Goal: Information Seeking & Learning: Find specific fact

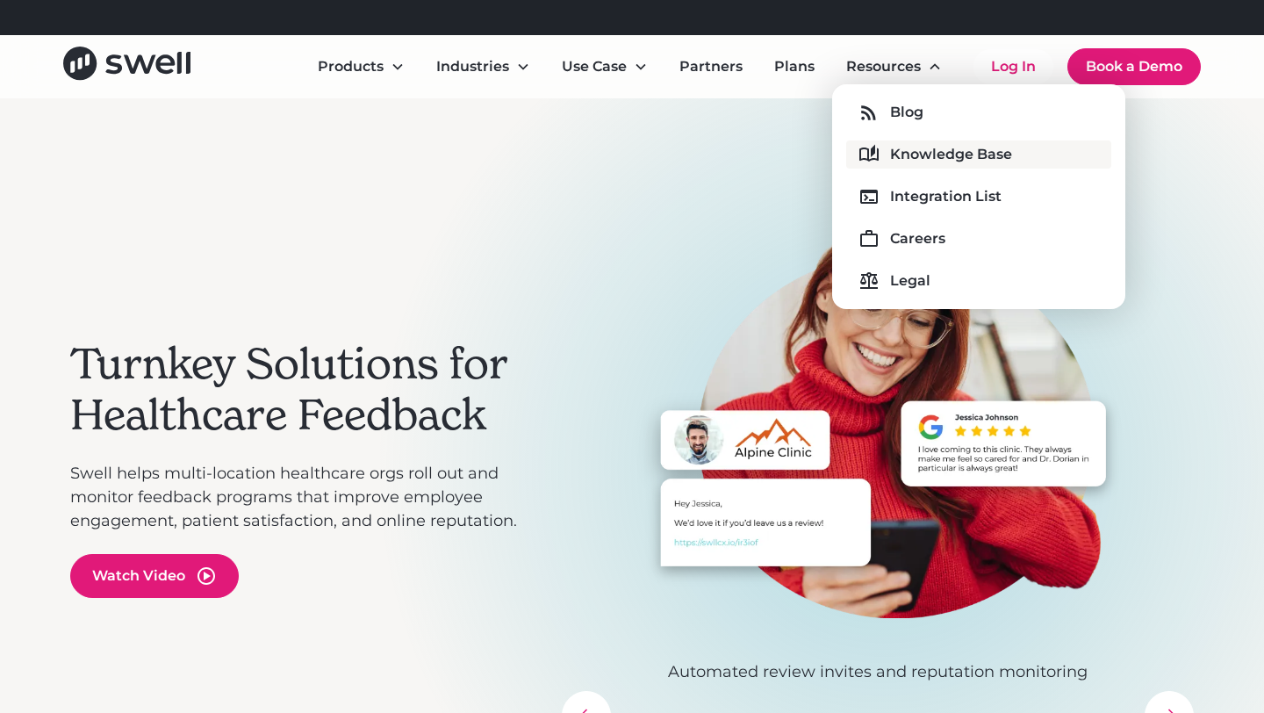
click at [931, 157] on div "Knowledge Base" at bounding box center [951, 154] width 122 height 21
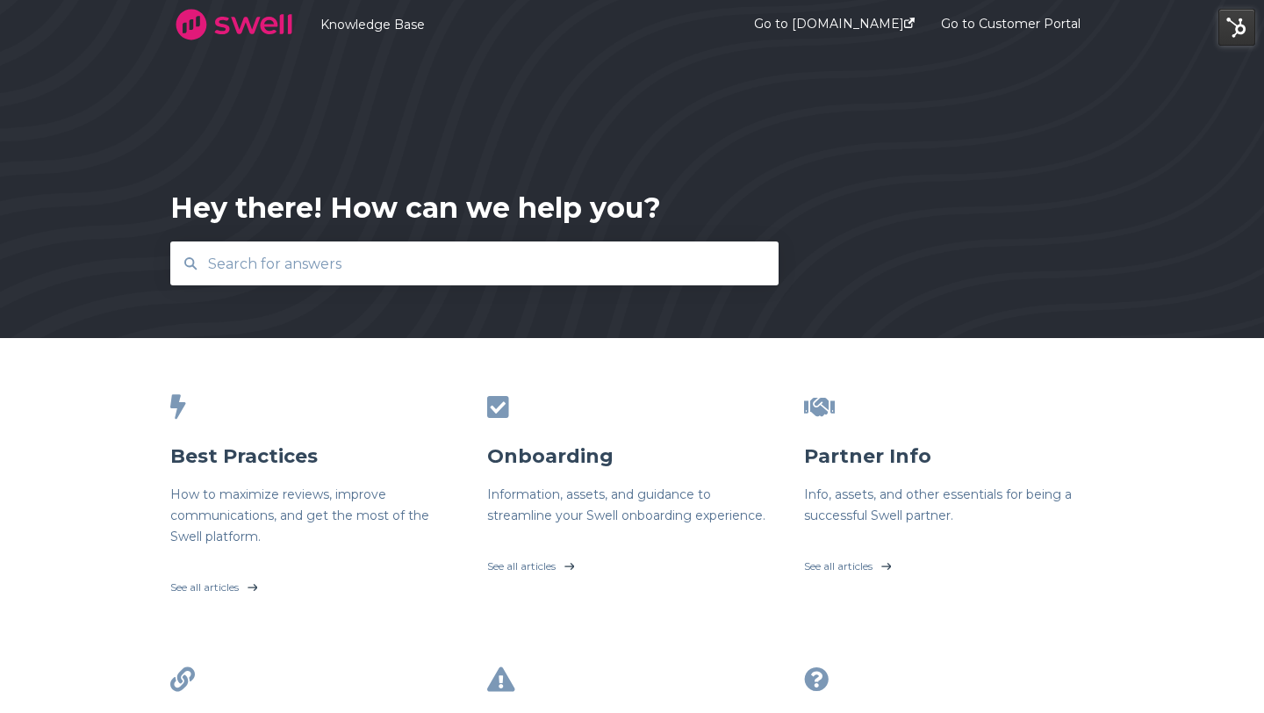
click at [605, 264] on input "text" at bounding box center [475, 264] width 555 height 38
type input "status"
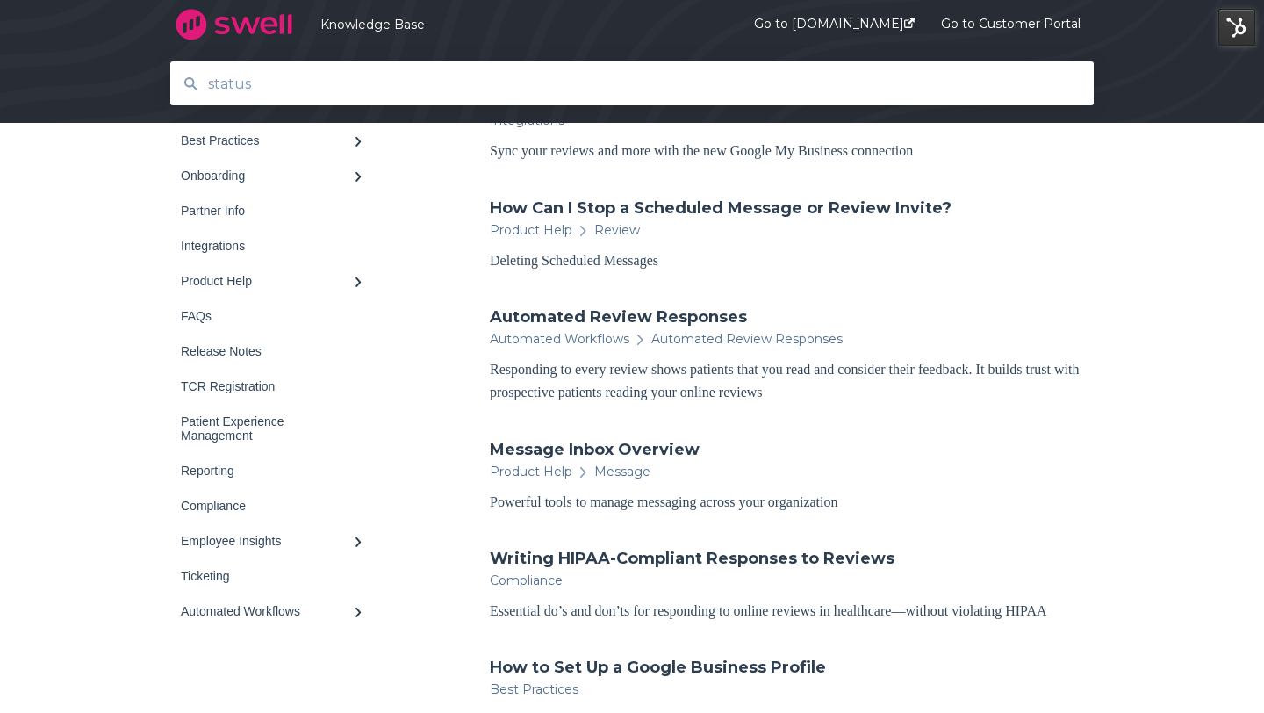
scroll to position [688, 0]
click at [591, 448] on link "Message Inbox Overview" at bounding box center [595, 448] width 210 height 23
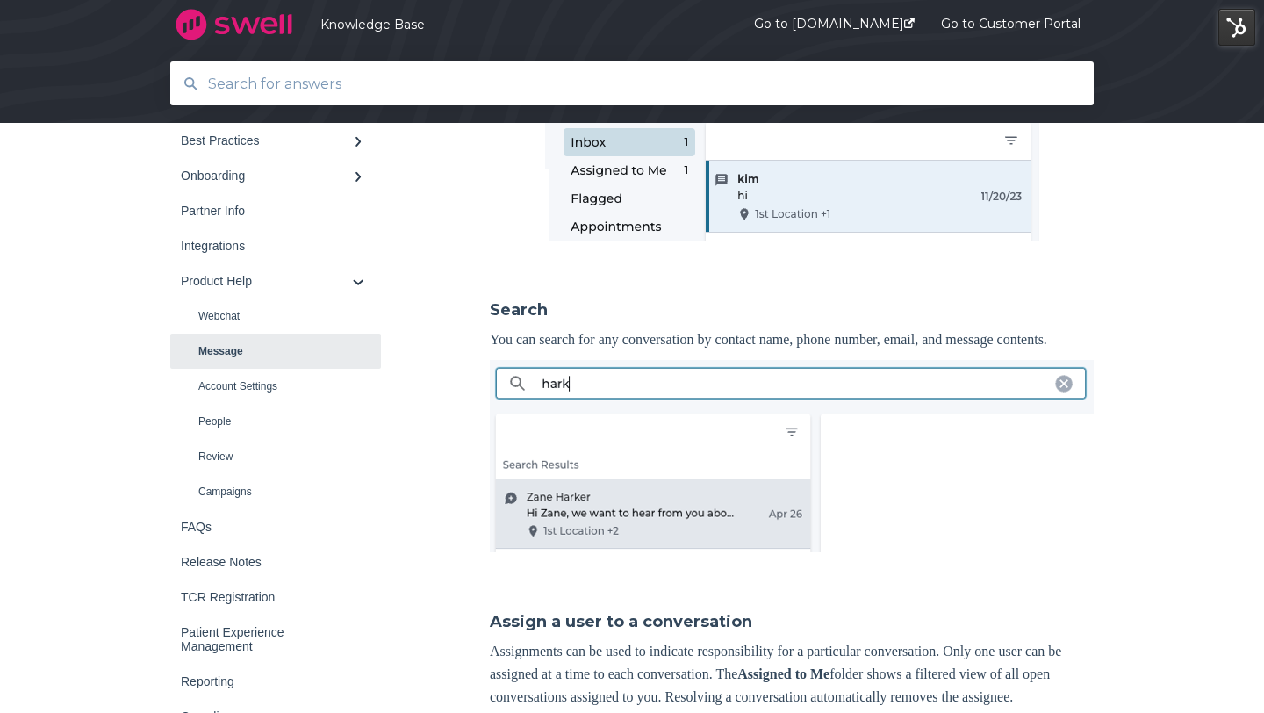
scroll to position [1141, 0]
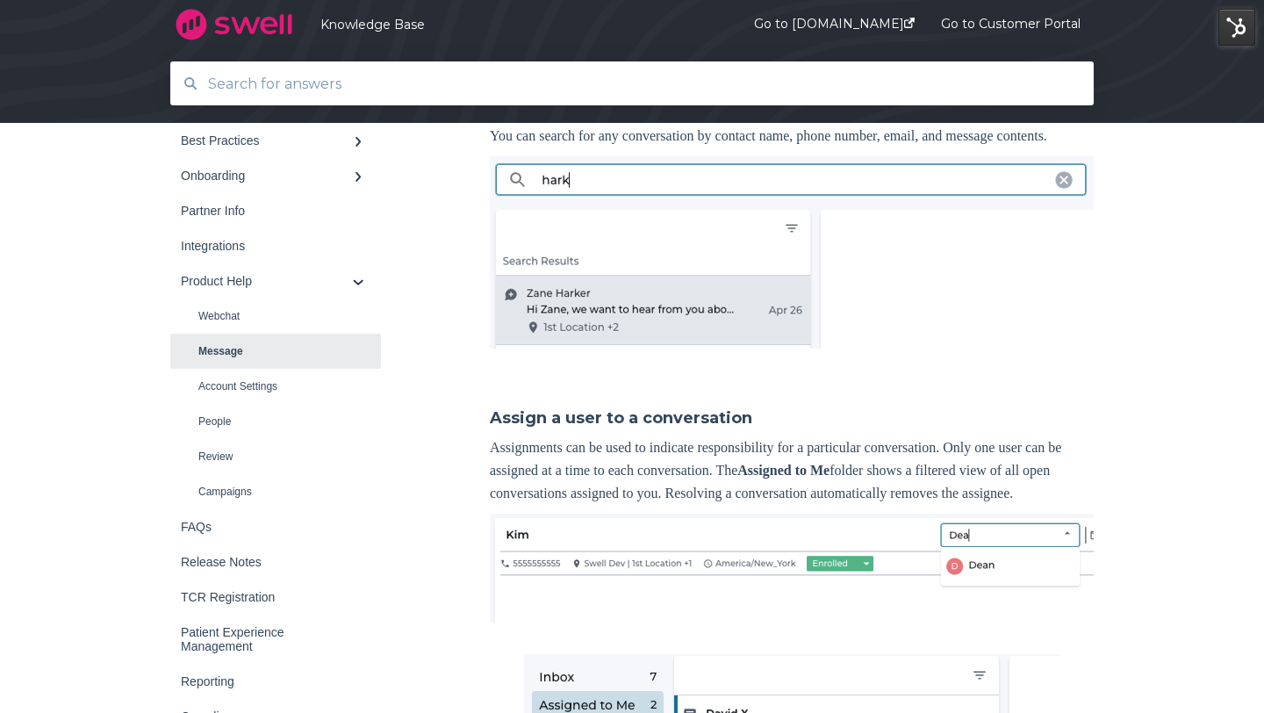
click at [470, 88] on input "text" at bounding box center [633, 84] width 870 height 38
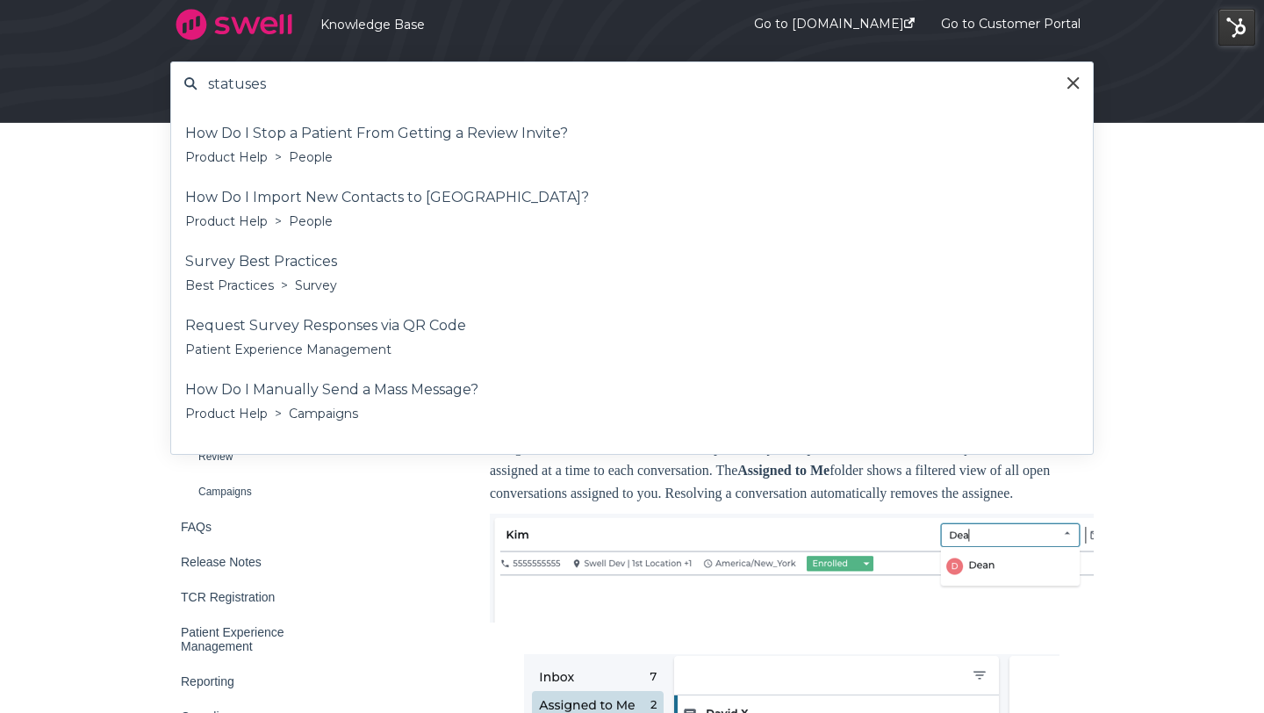
type input "statuses"
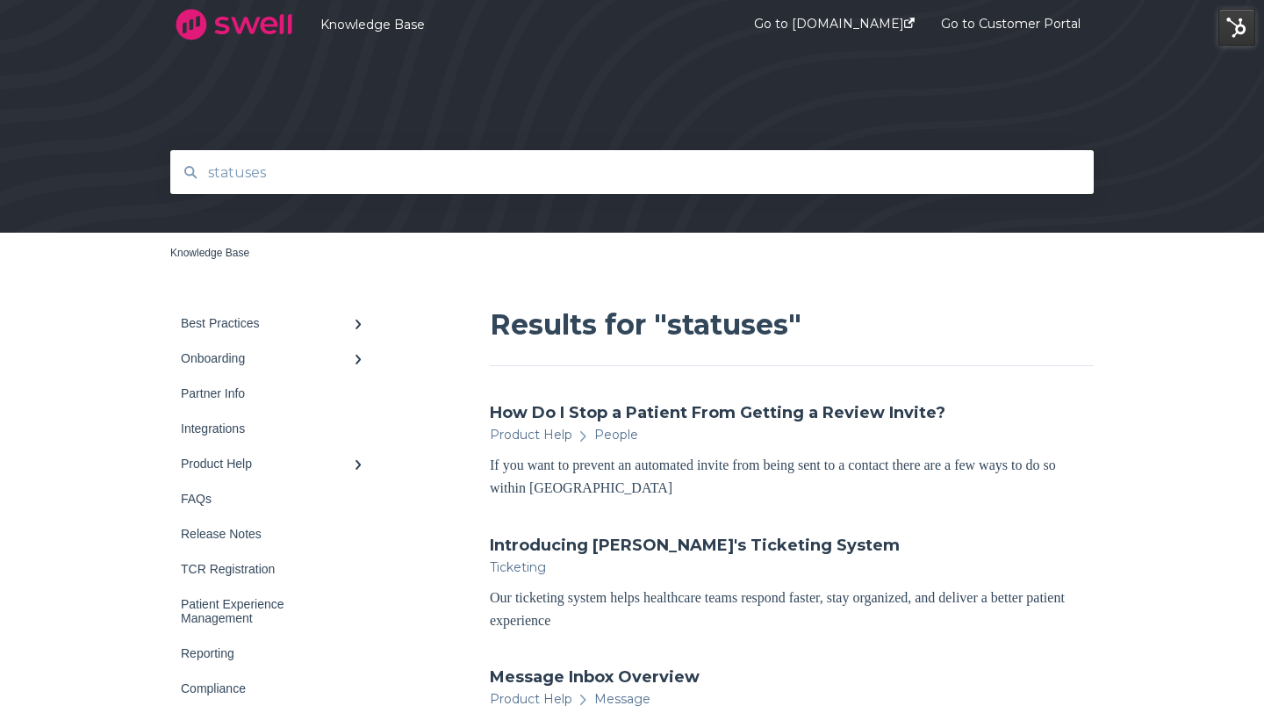
click at [509, 163] on input "statuses" at bounding box center [633, 173] width 870 height 38
type input "Sent"
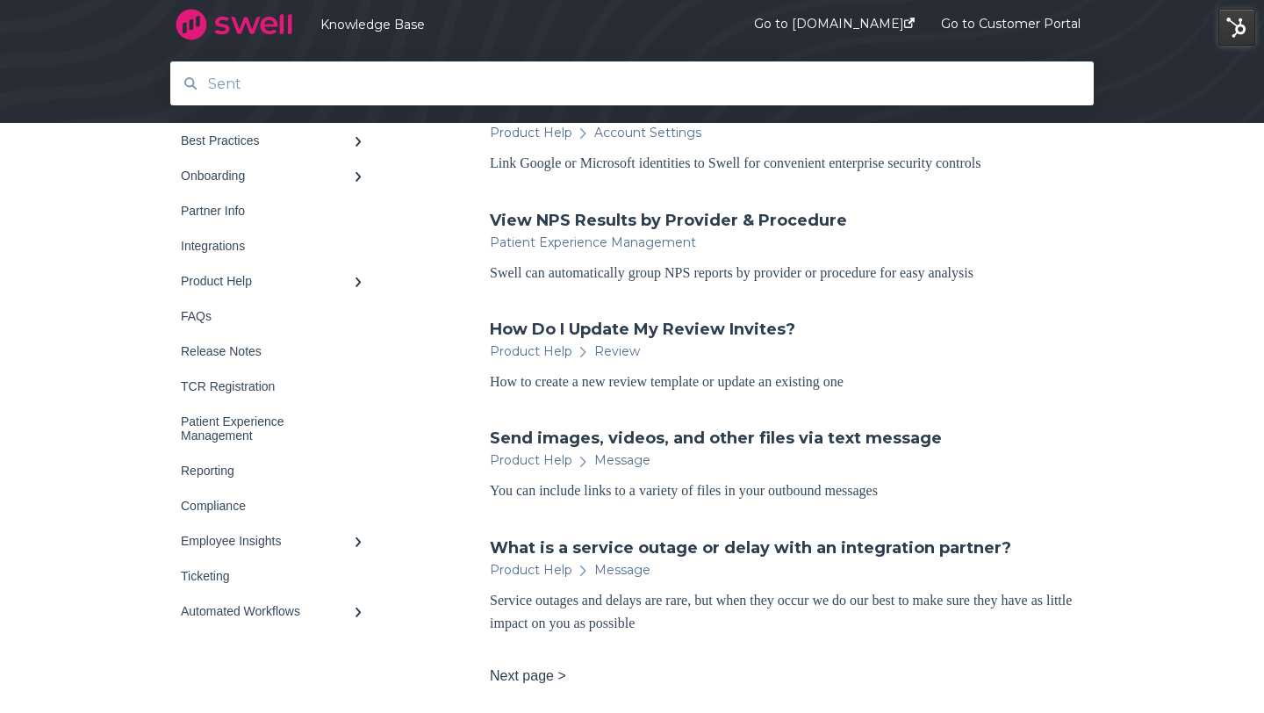
scroll to position [923, 0]
